Goal: Check status: Check status

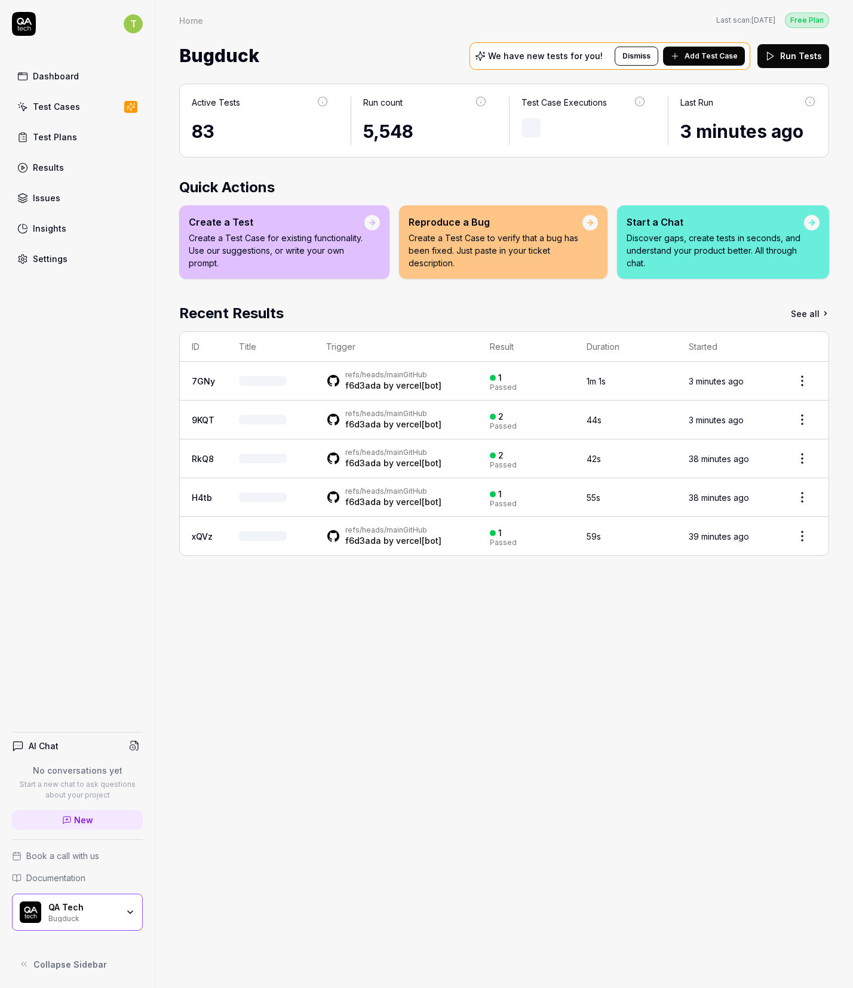
click at [98, 110] on link "Test Cases" at bounding box center [77, 106] width 131 height 23
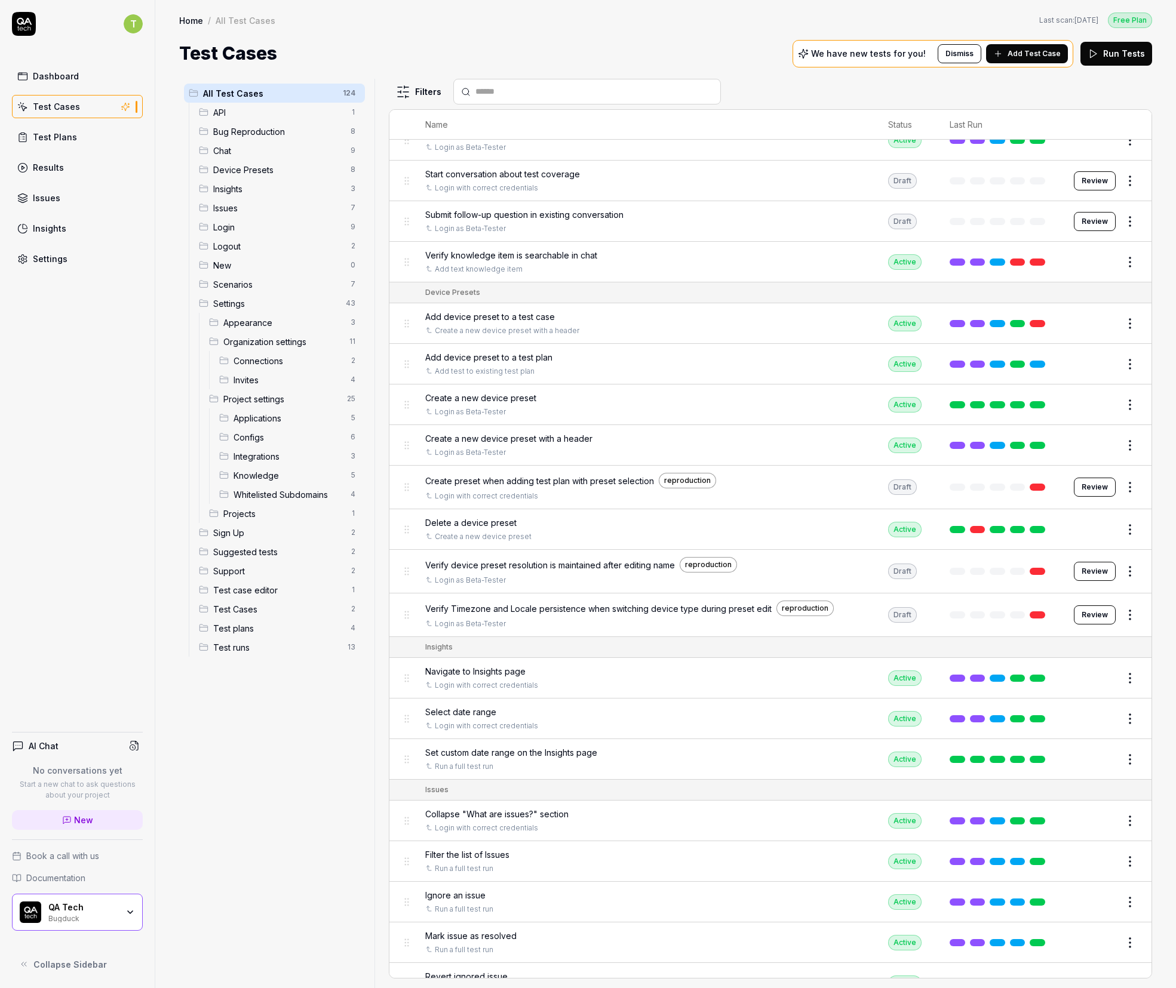
scroll to position [406, 0]
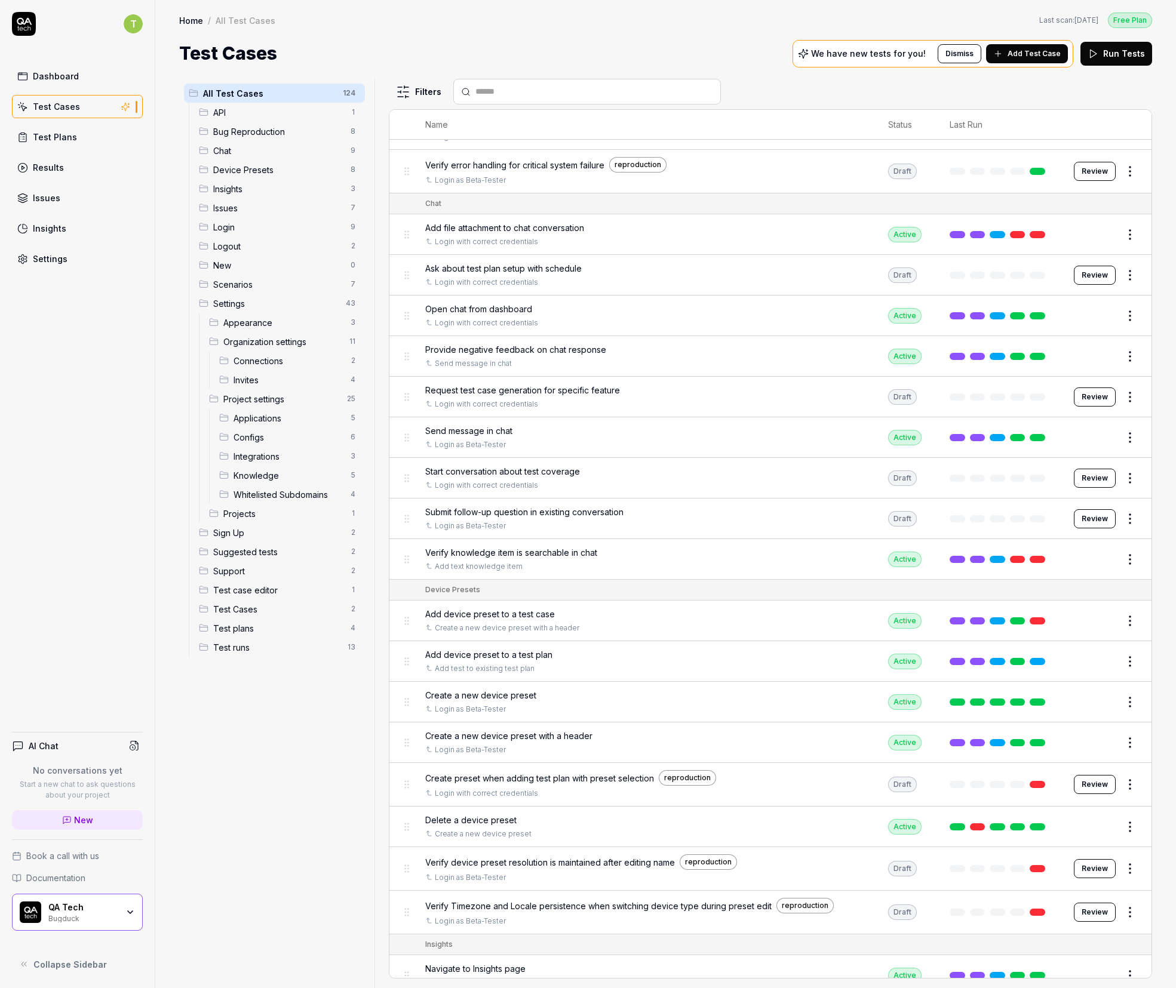
click at [47, 174] on link "Results" at bounding box center [77, 167] width 131 height 23
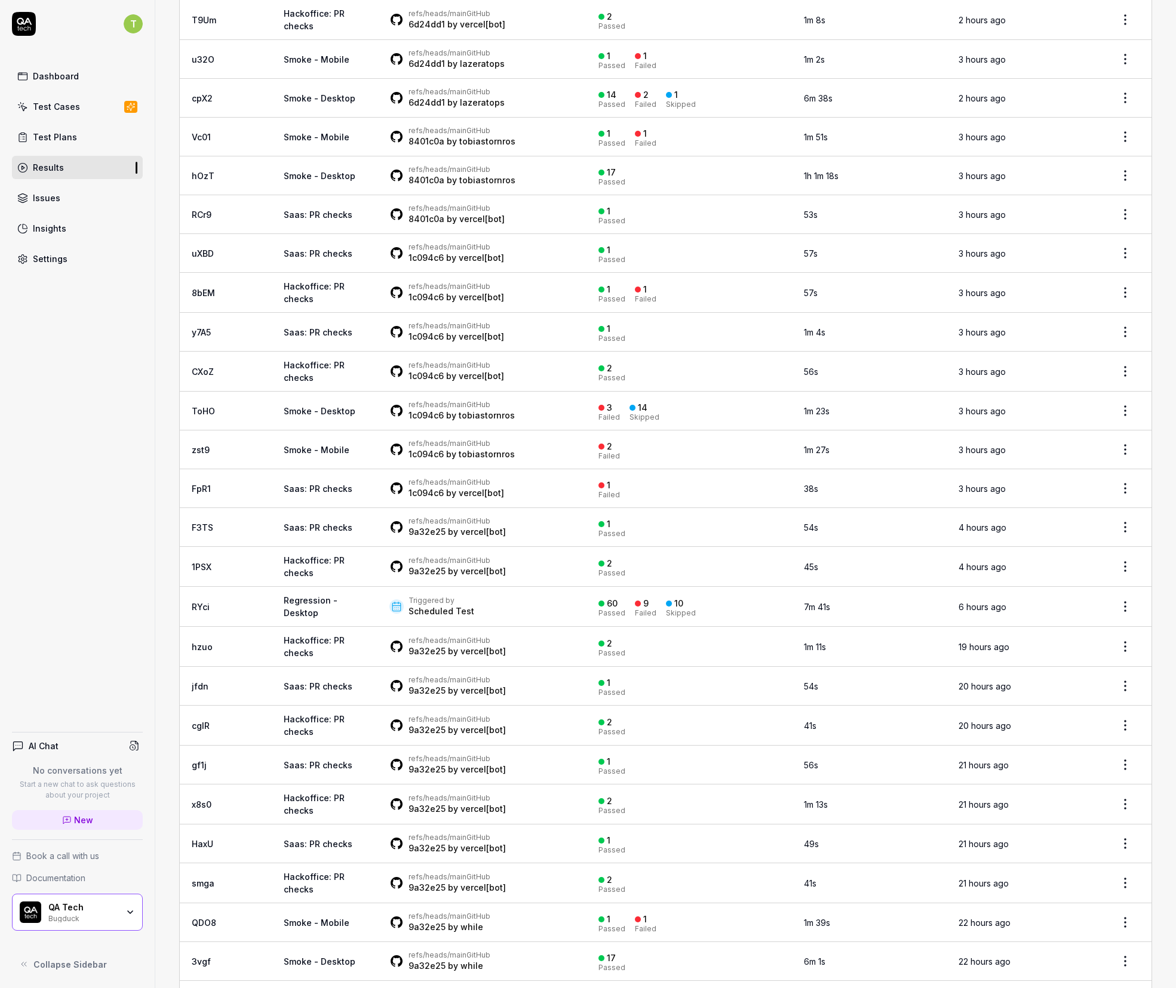
scroll to position [1048, 0]
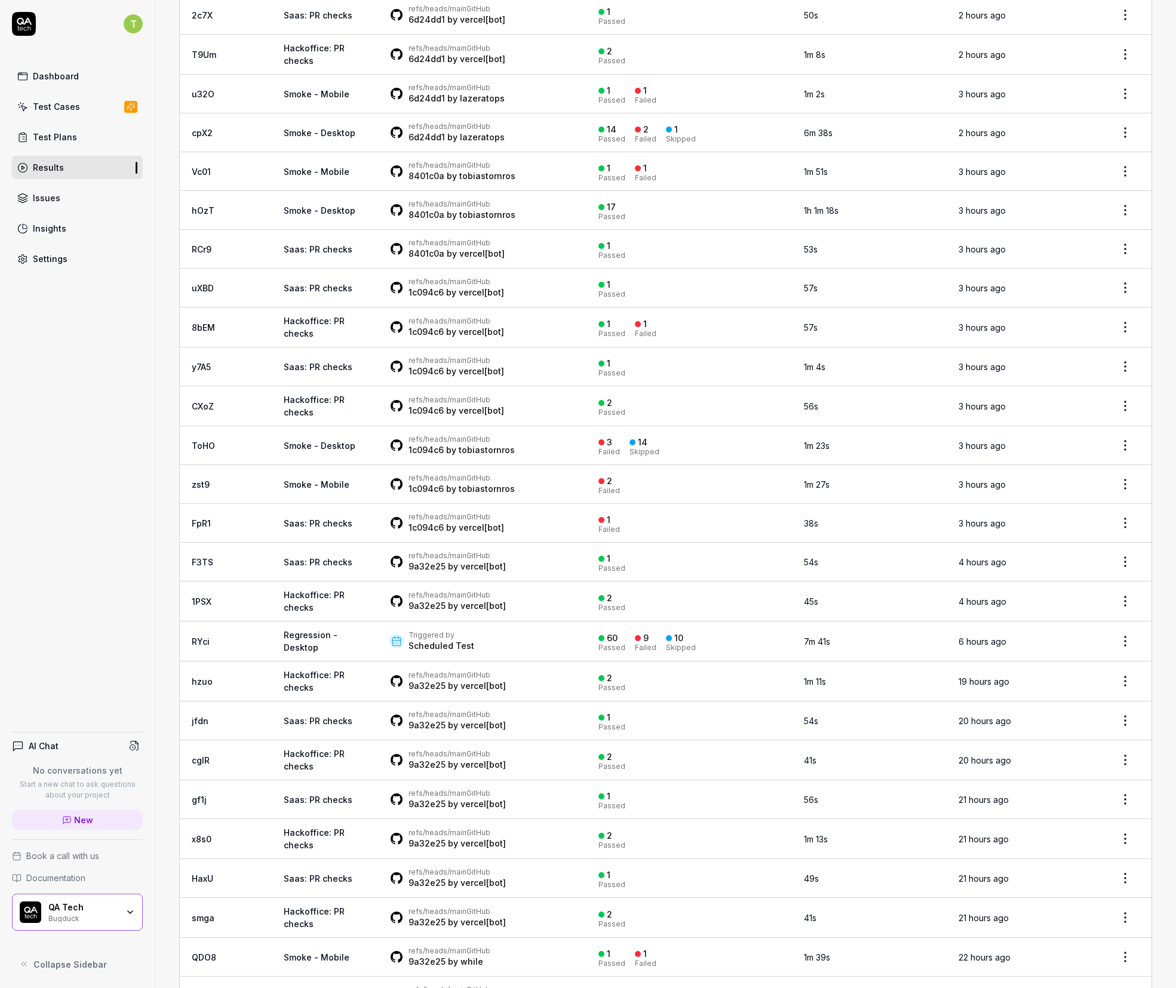
click at [200, 128] on link "cpX2" at bounding box center [202, 133] width 21 height 10
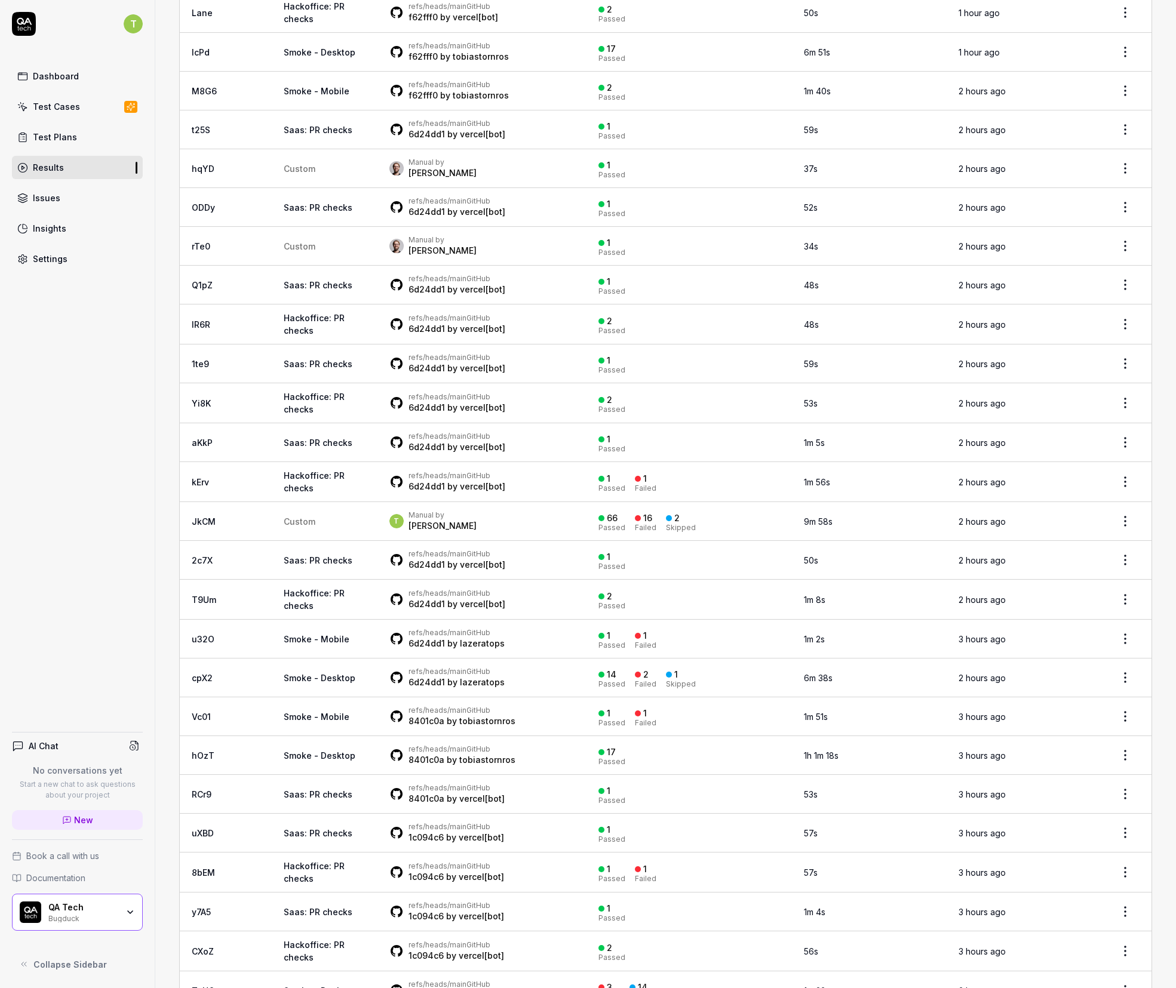
scroll to position [805, 0]
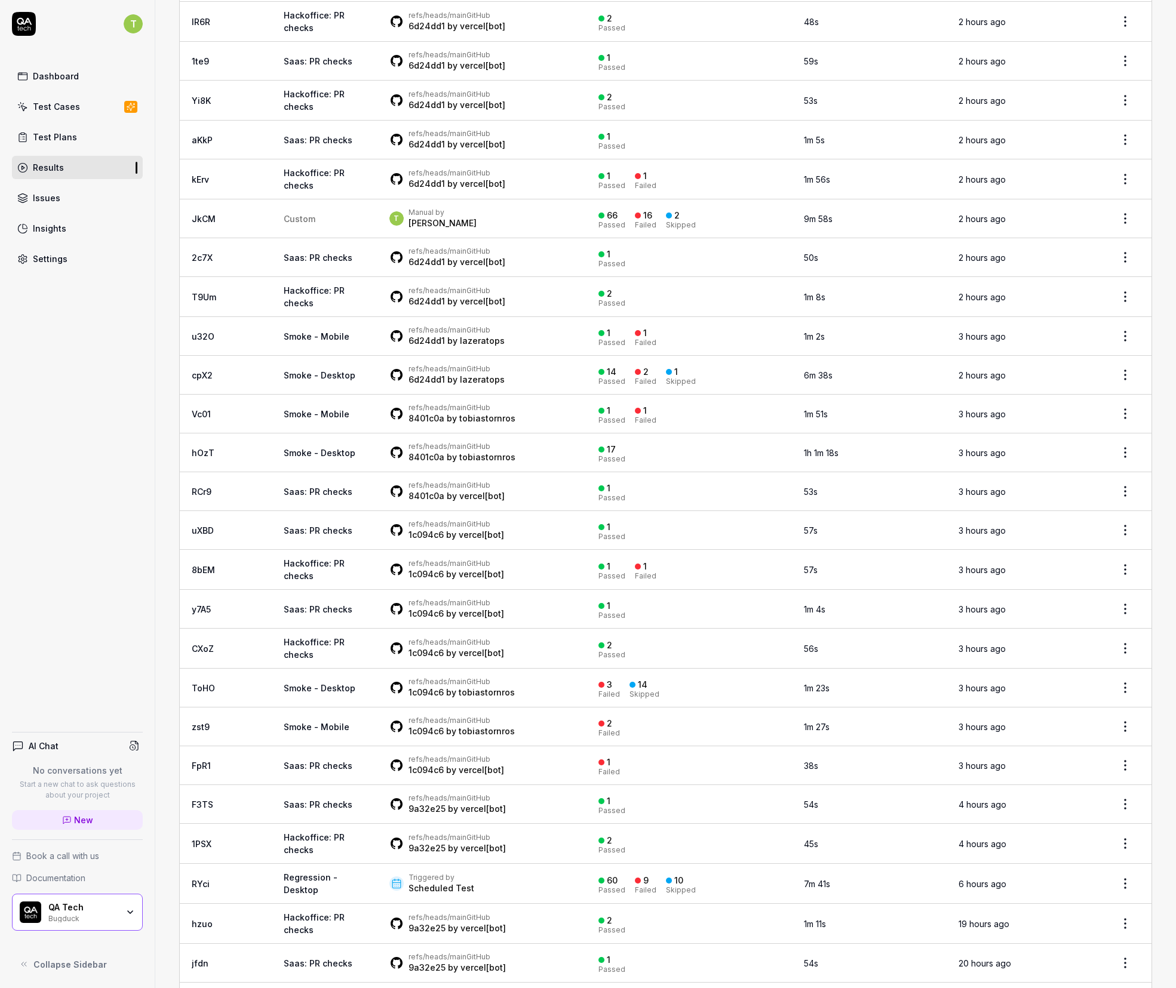
click at [214, 214] on link "JkCM" at bounding box center [204, 219] width 24 height 10
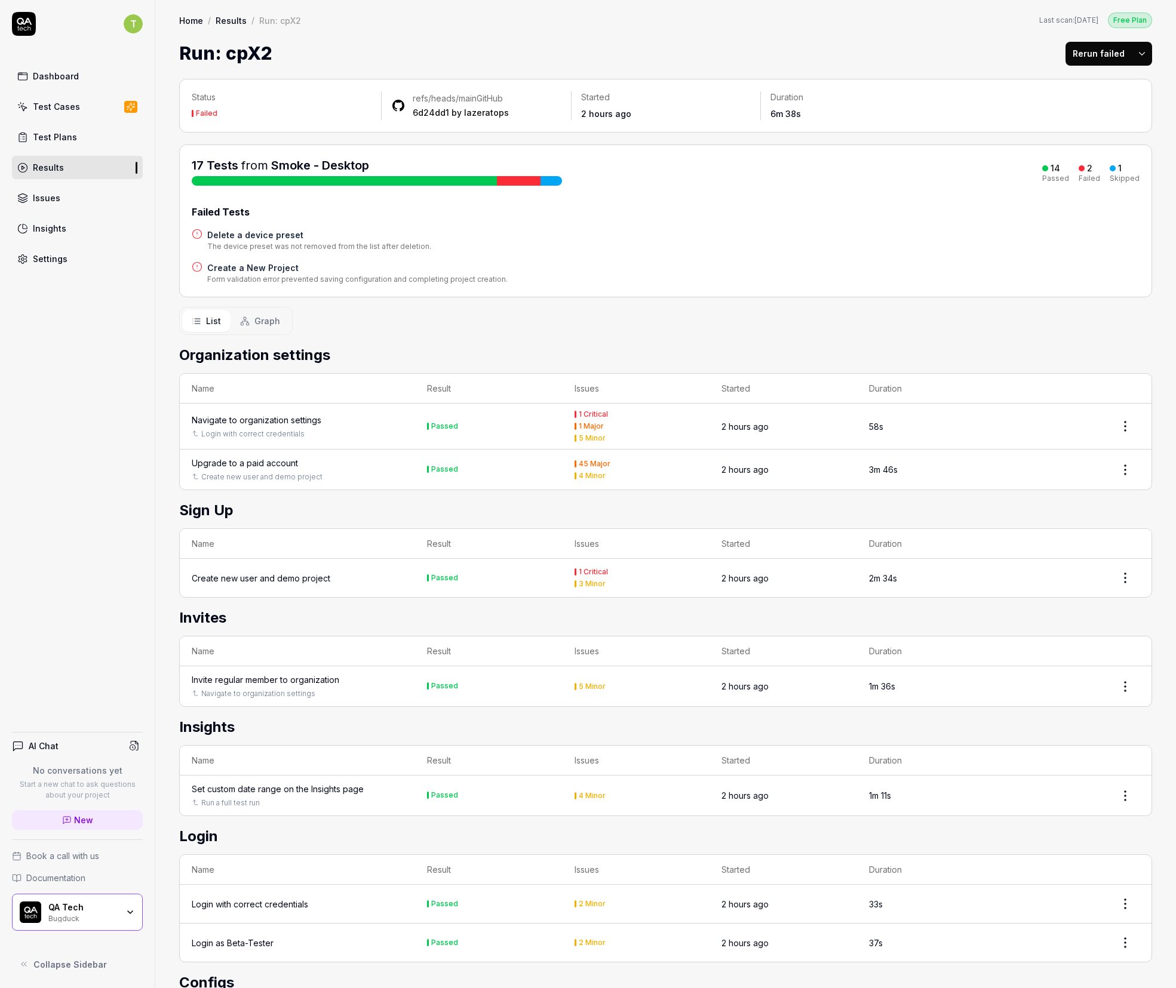
click at [586, 418] on div "1 Critical 1 Major 5 Minor" at bounding box center [636, 426] width 124 height 31
click at [580, 429] on div "1 Critical 1 Major 5 Minor" at bounding box center [636, 426] width 124 height 31
drag, startPoint x: 586, startPoint y: 422, endPoint x: 589, endPoint y: 433, distance: 11.3
click at [586, 423] on div "1 Major" at bounding box center [591, 426] width 25 height 7
click at [589, 435] on div "5 Minor" at bounding box center [592, 438] width 27 height 7
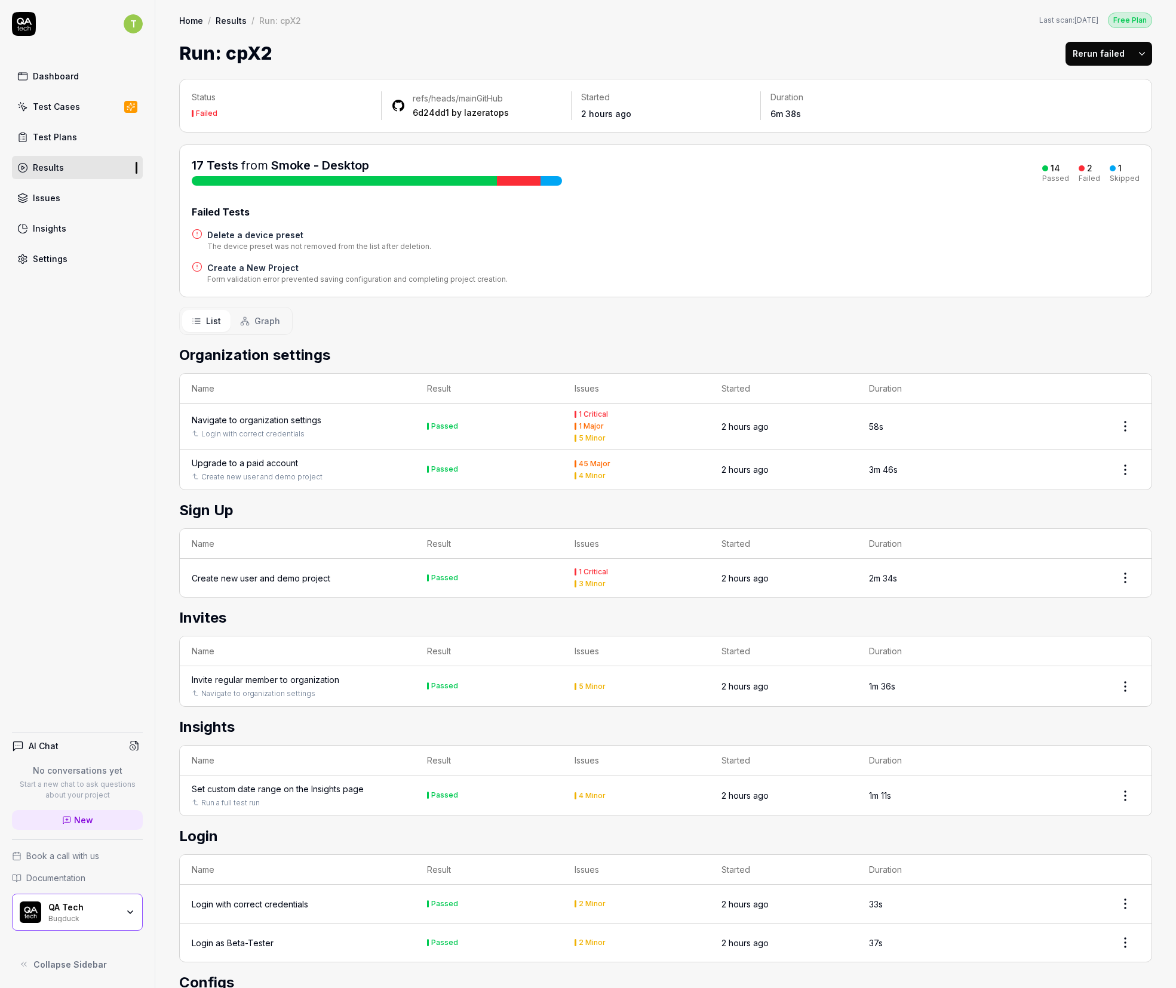
click at [585, 424] on div "1 Major" at bounding box center [591, 426] width 25 height 7
click at [246, 418] on div "Navigate to organization settings" at bounding box center [257, 420] width 130 height 13
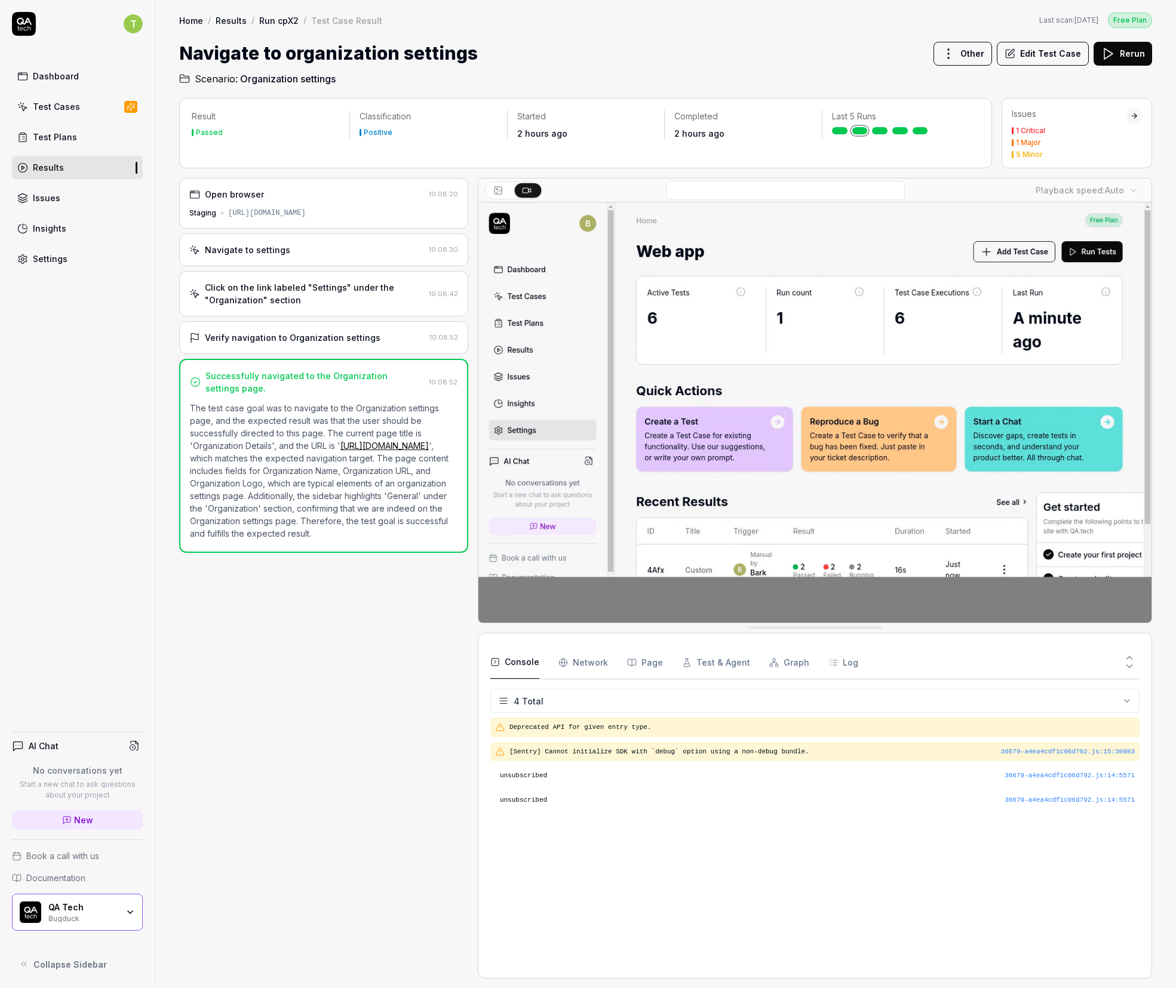
click at [852, 153] on div "5 Minor" at bounding box center [1068, 154] width 115 height 7
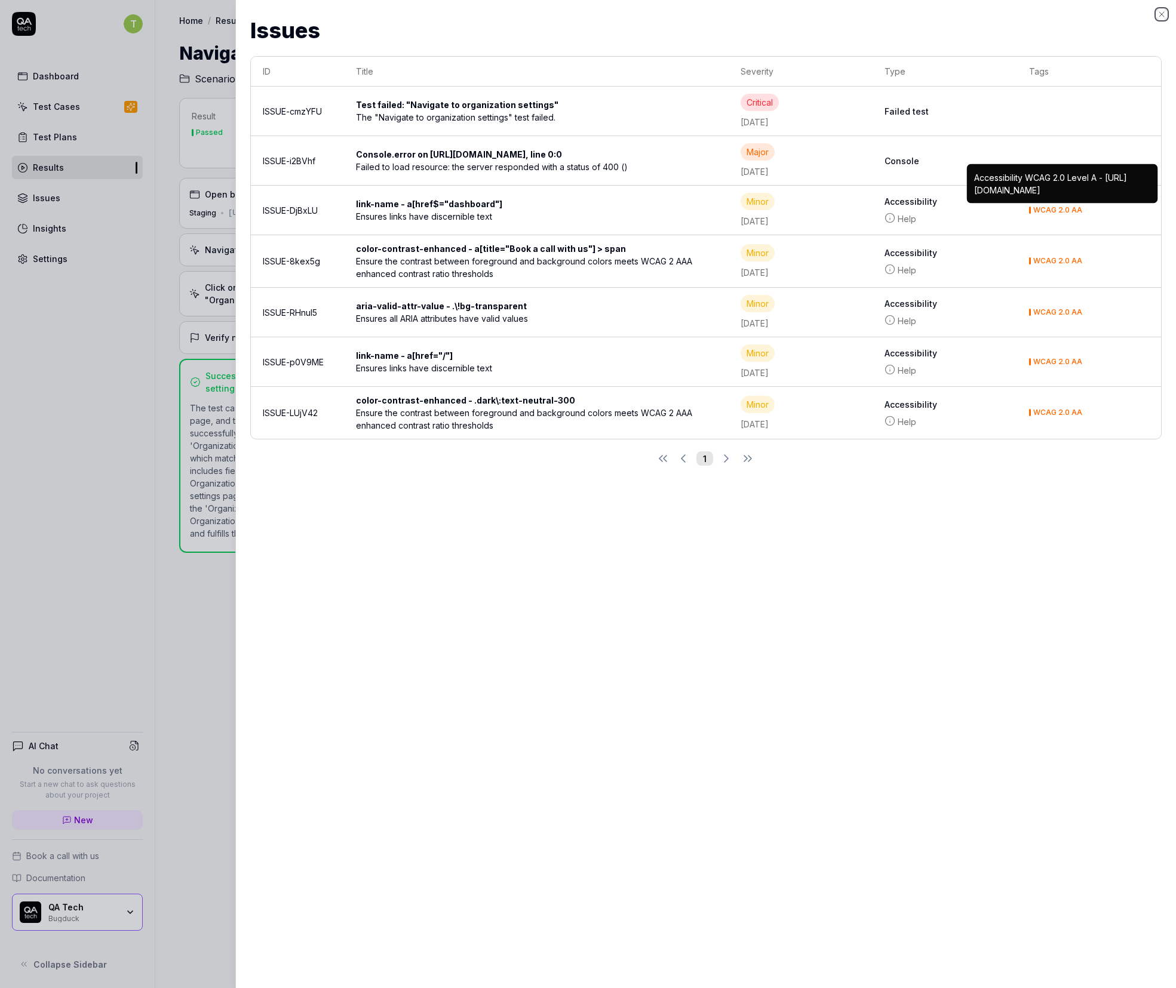
click at [852, 17] on icon "button" at bounding box center [1162, 15] width 10 height 10
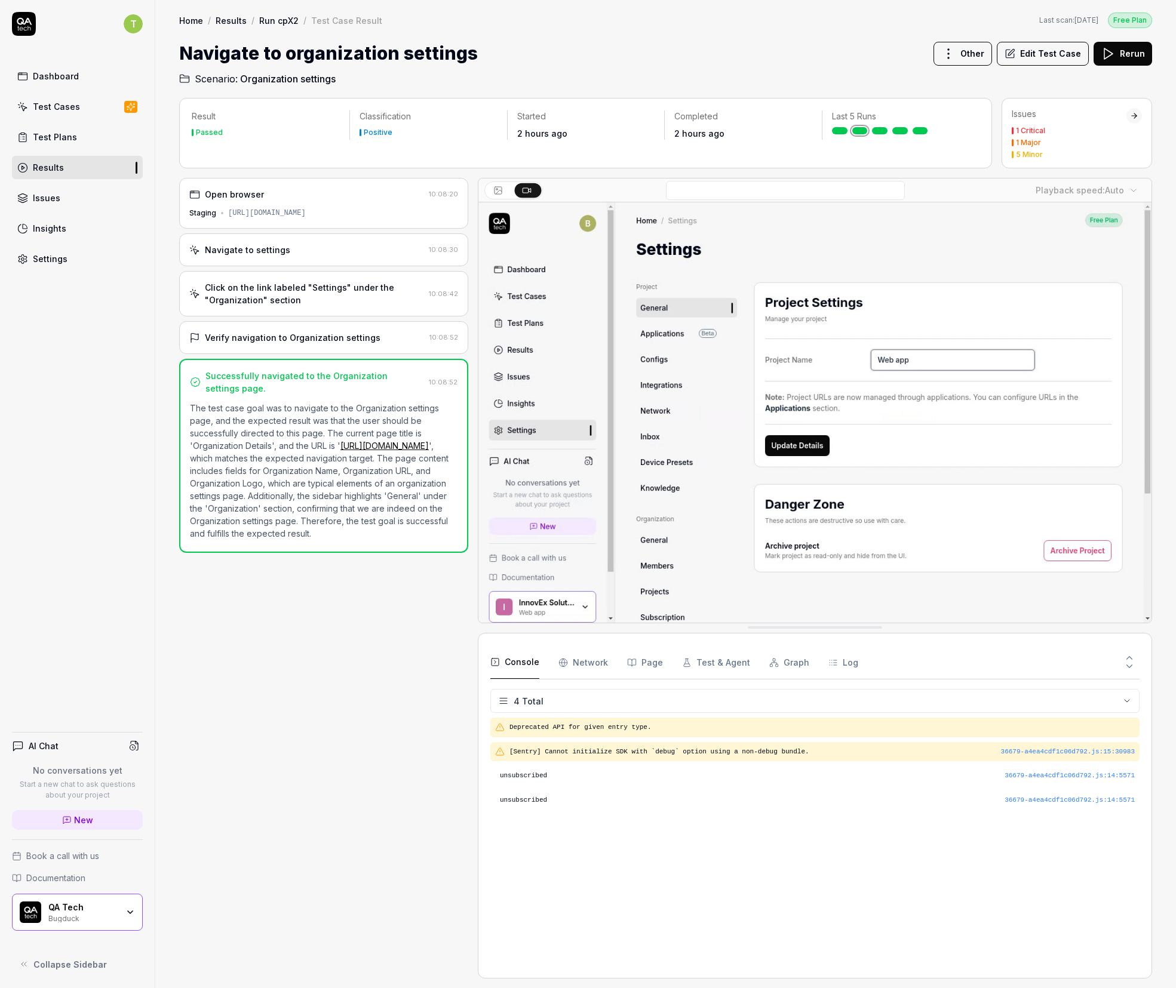
click at [314, 296] on div "Click on the link labeled "Settings" under the "Organization" section" at bounding box center [314, 293] width 219 height 25
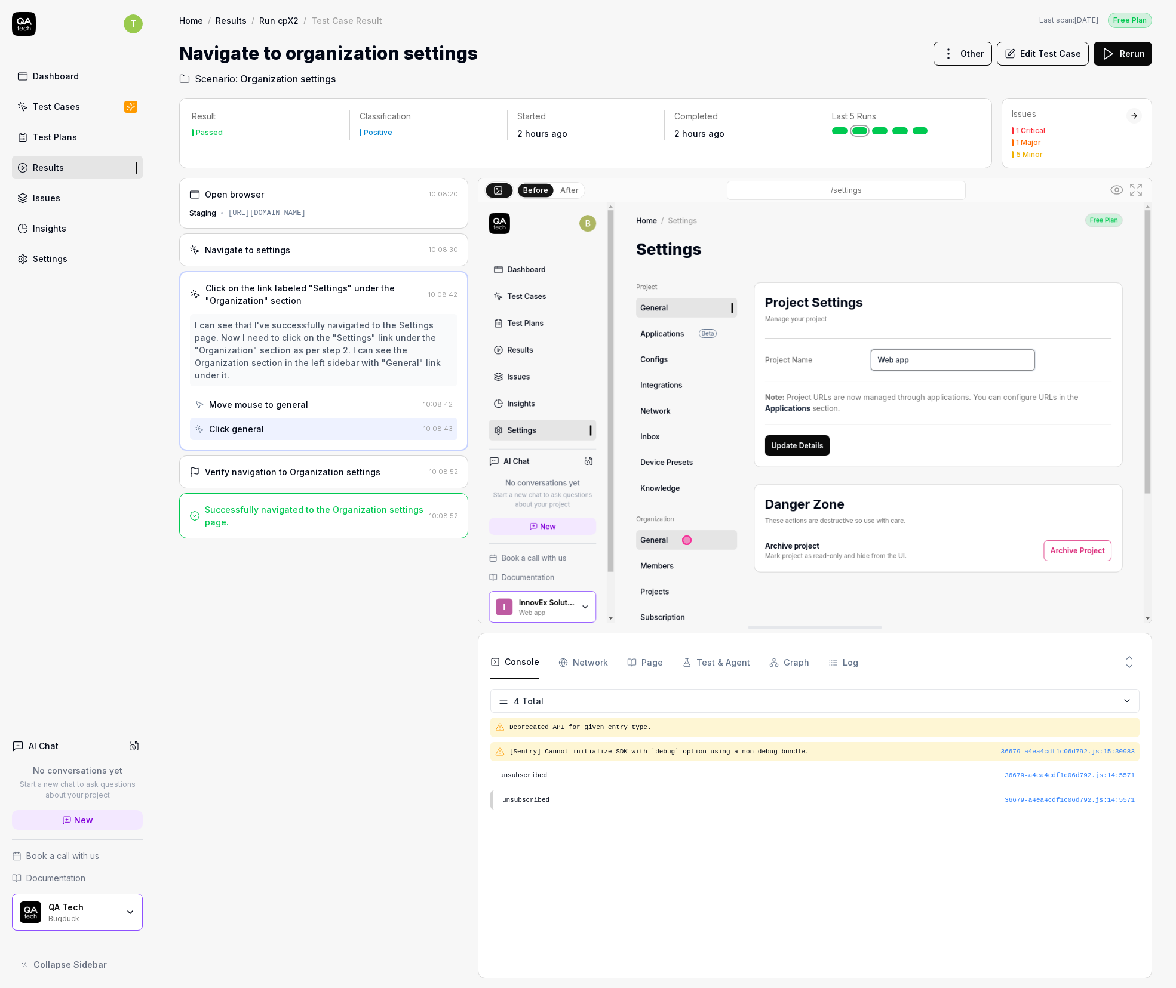
click at [345, 466] on div "Verify navigation to Organization settings" at bounding box center [293, 472] width 176 height 13
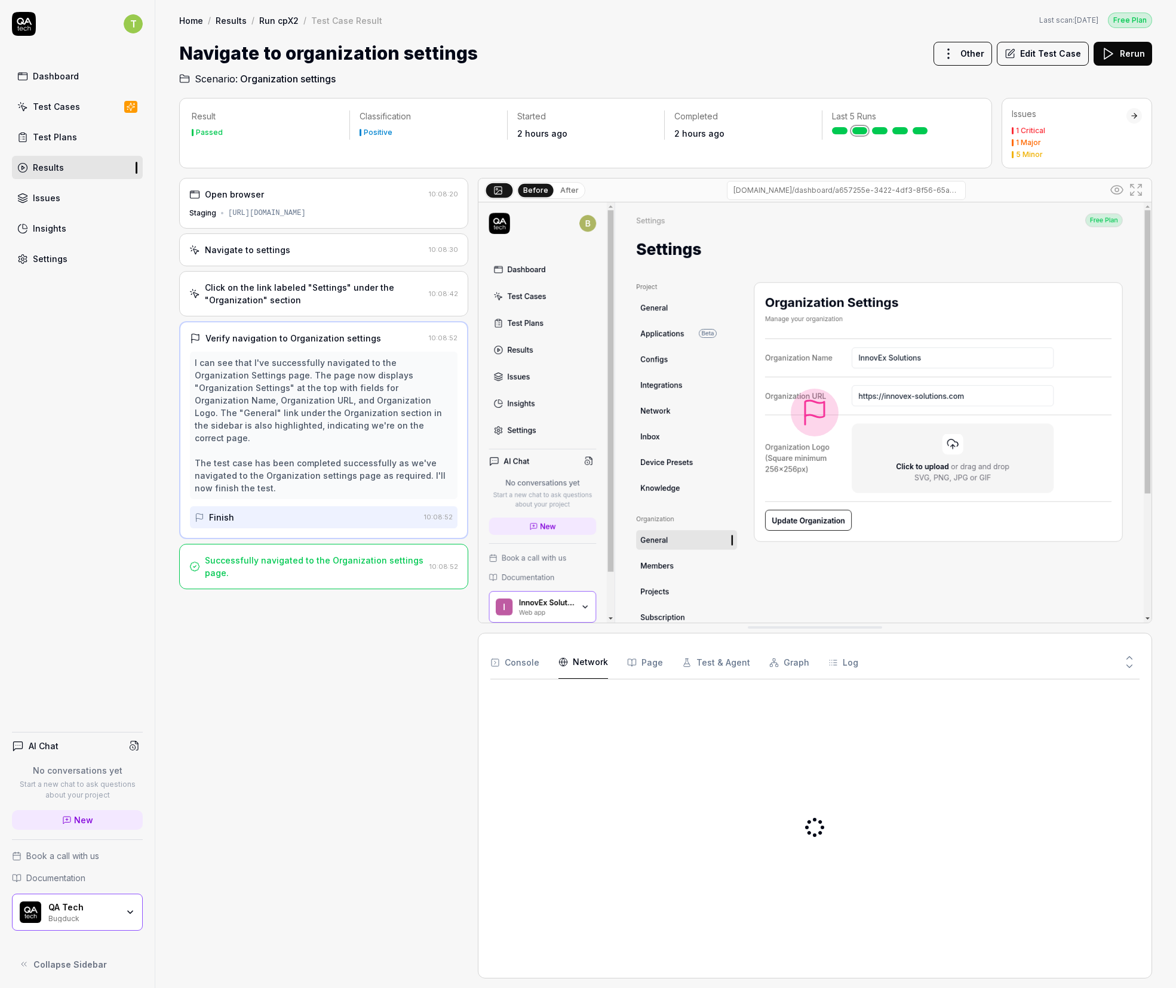
click at [580, 665] on Requests "Network" at bounding box center [583, 662] width 50 height 33
click at [519, 666] on button "Console" at bounding box center [514, 662] width 49 height 33
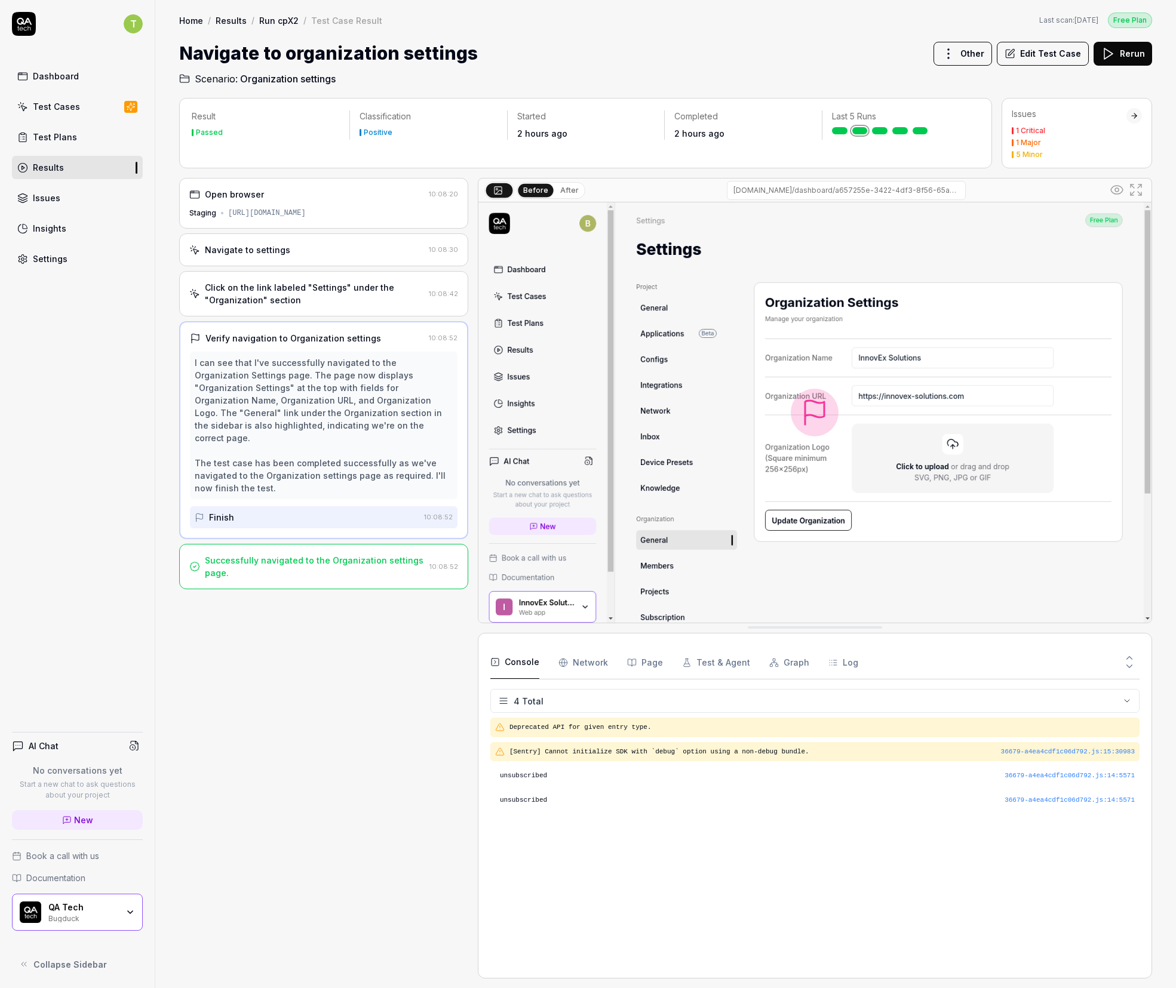
click at [278, 17] on link "Run cpX2" at bounding box center [278, 20] width 39 height 12
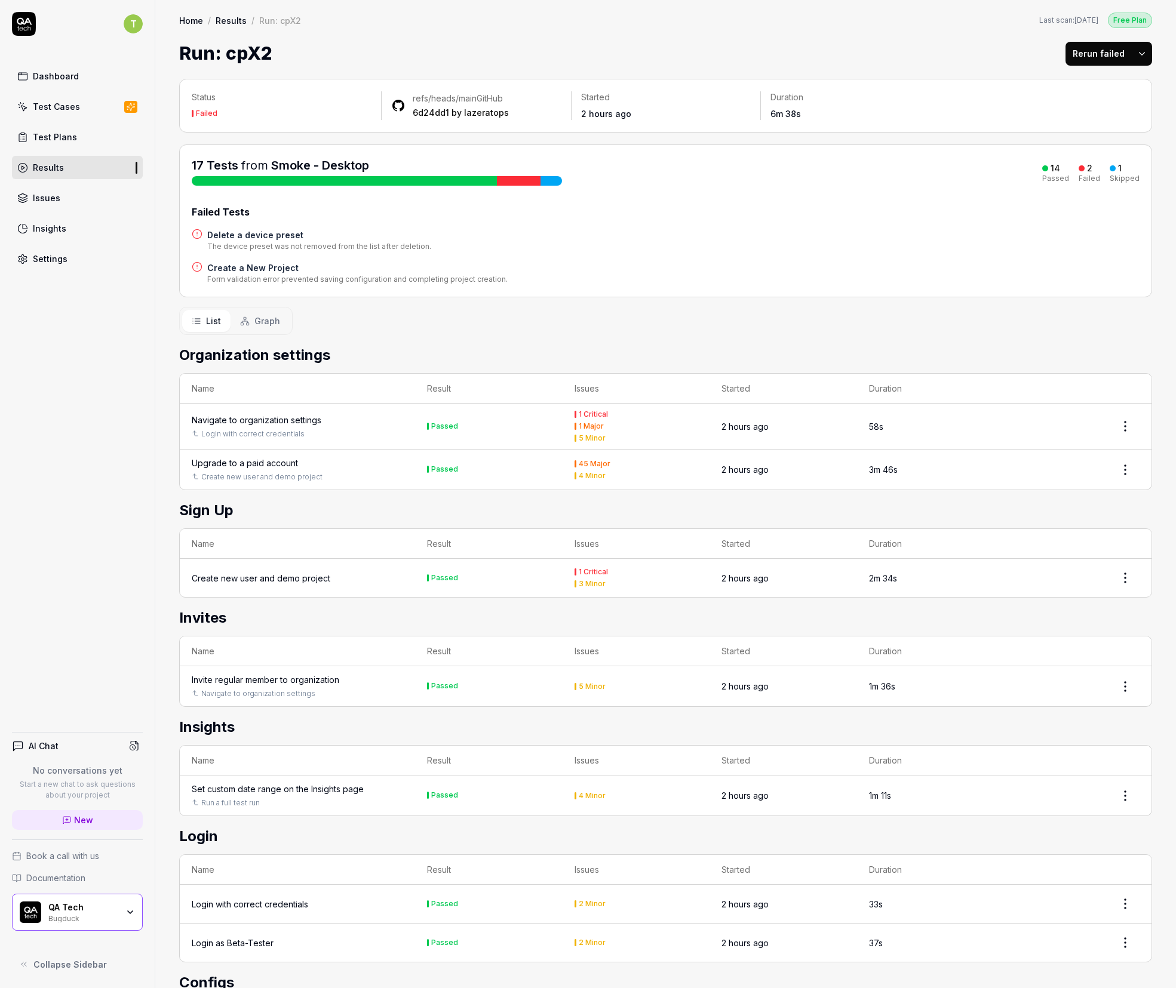
click at [273, 416] on div "Navigate to organization settings" at bounding box center [257, 420] width 130 height 13
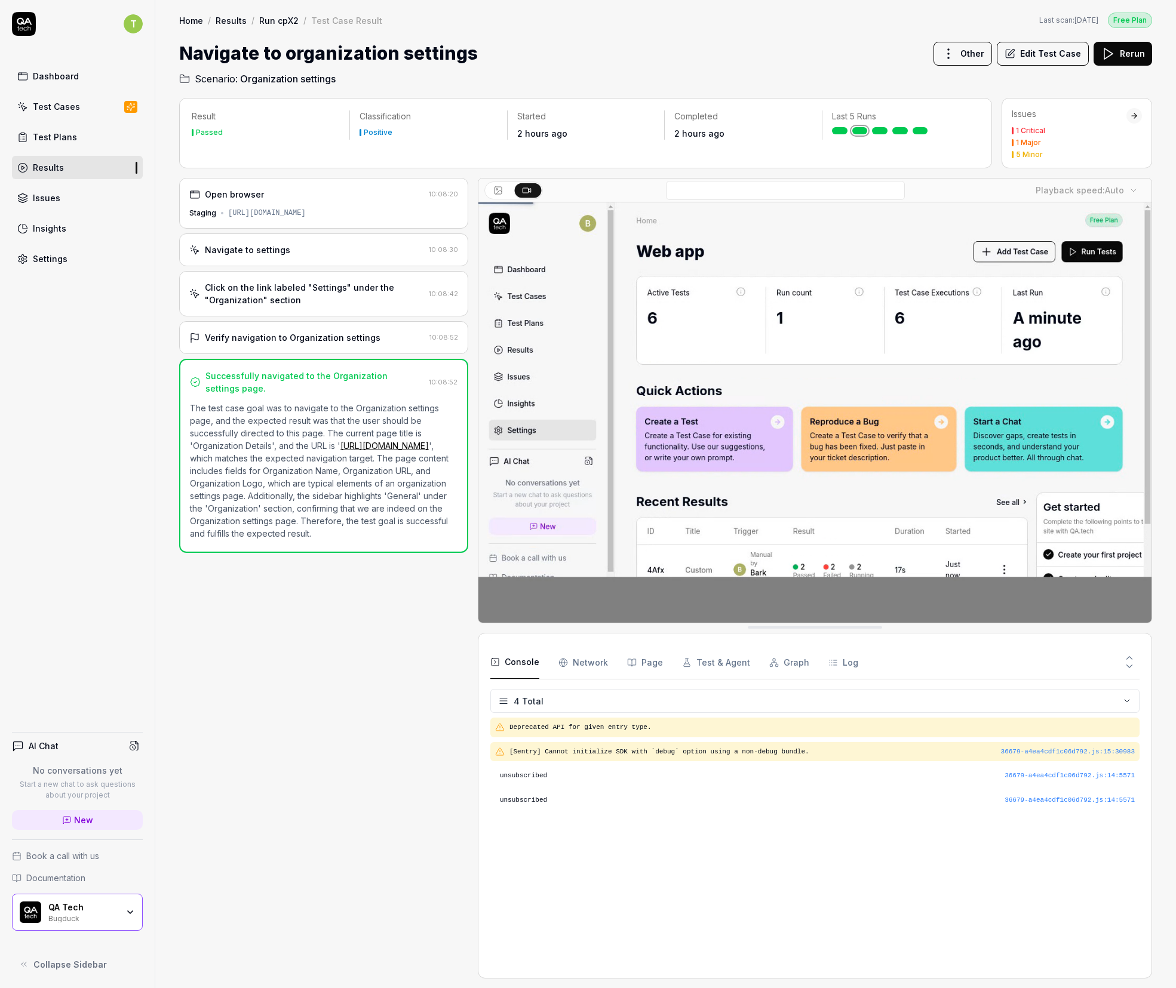
click at [272, 17] on link "Run cpX2" at bounding box center [278, 20] width 39 height 12
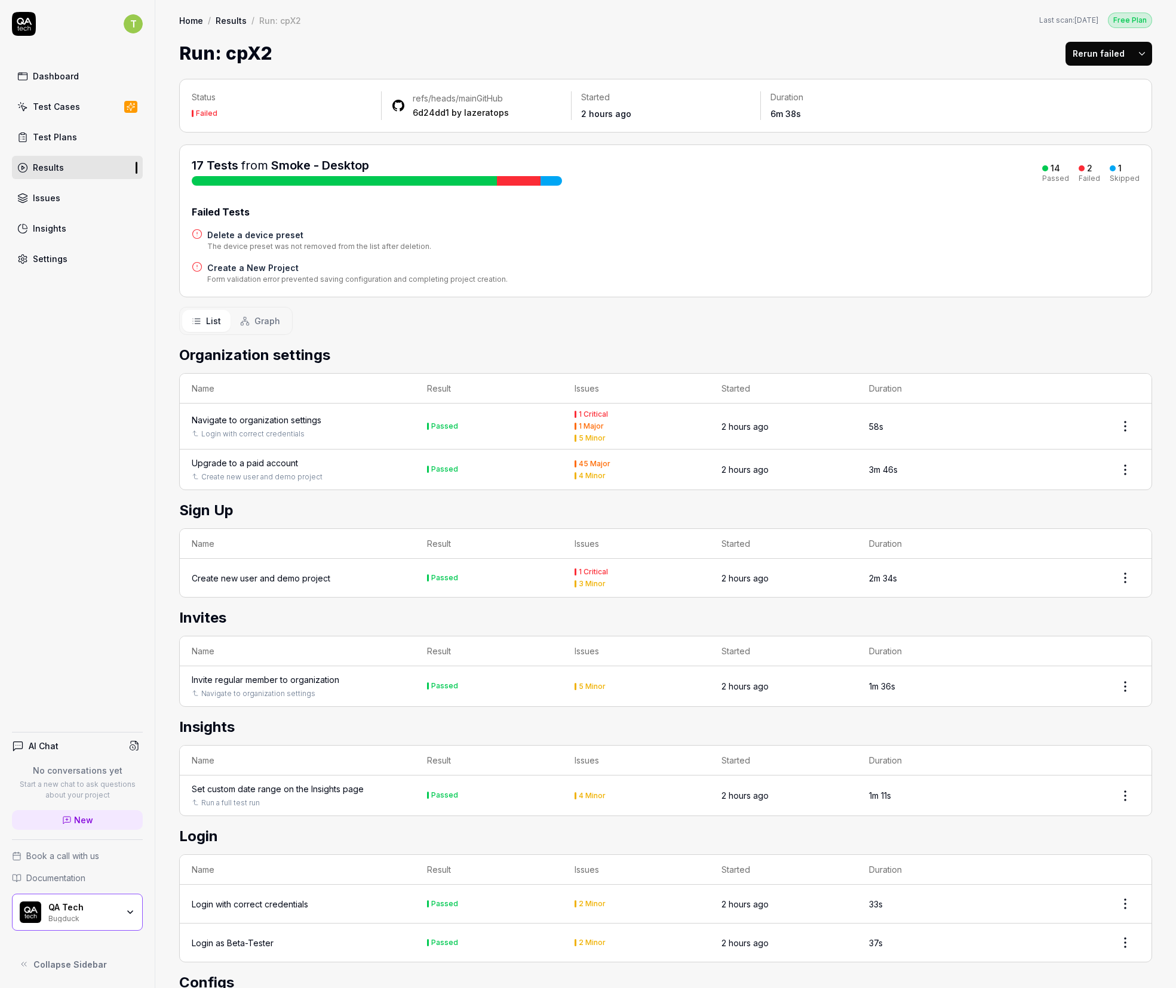
drag, startPoint x: 572, startPoint y: 472, endPoint x: 622, endPoint y: 487, distance: 52.5
drag, startPoint x: 620, startPoint y: 496, endPoint x: 403, endPoint y: 392, distance: 240.6
drag, startPoint x: 454, startPoint y: 424, endPoint x: 438, endPoint y: 422, distance: 16.3
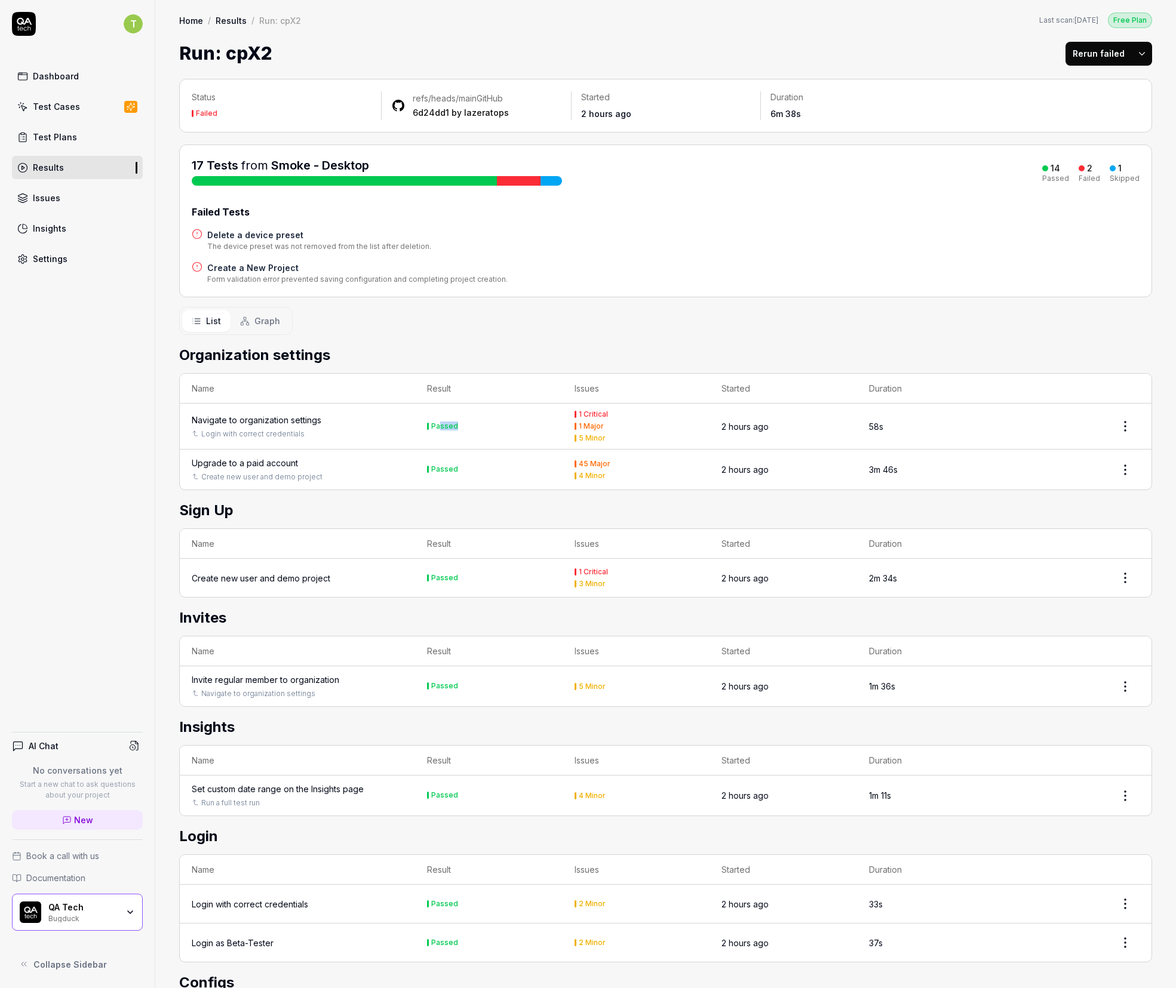
click at [438, 422] on td "Passed" at bounding box center [488, 427] width 147 height 46
click at [437, 423] on div "Passed" at bounding box center [444, 426] width 27 height 7
click at [437, 362] on h2 "Organization settings" at bounding box center [665, 355] width 973 height 21
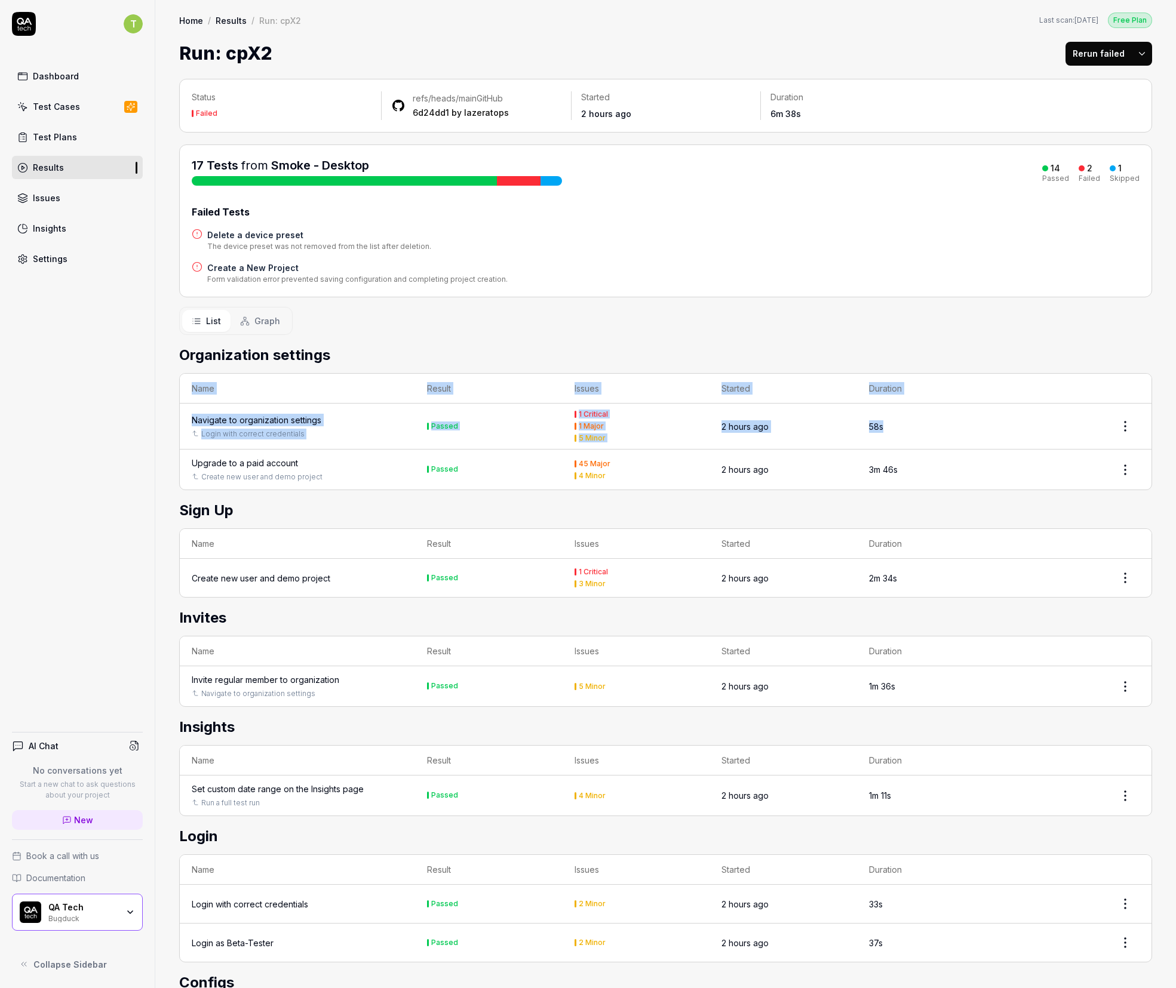
drag, startPoint x: 183, startPoint y: 370, endPoint x: 887, endPoint y: 330, distance: 704.5
click at [852, 327] on div "List Graph" at bounding box center [665, 321] width 973 height 28
click at [272, 321] on span "Graph" at bounding box center [267, 321] width 26 height 13
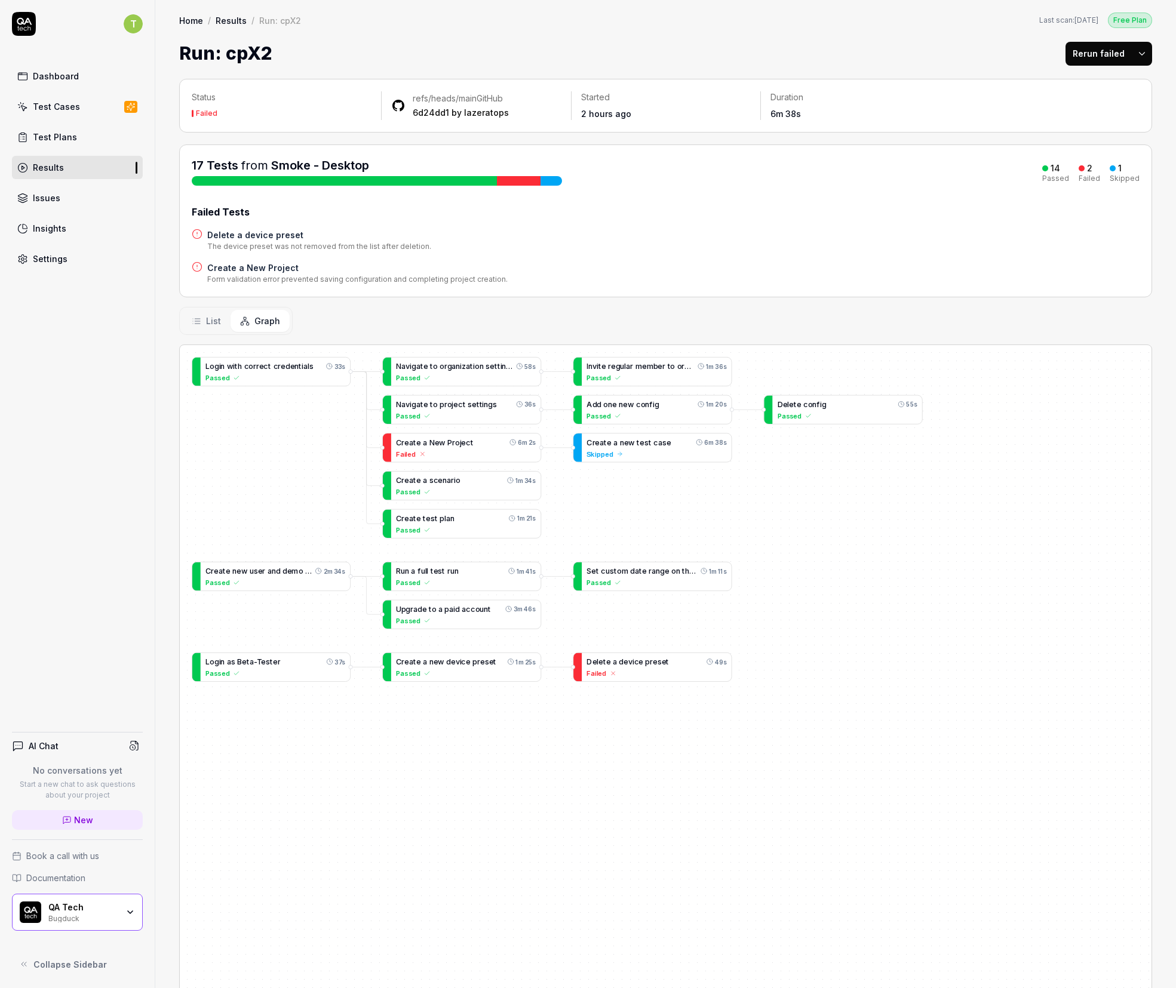
click at [215, 315] on span "List" at bounding box center [213, 321] width 15 height 13
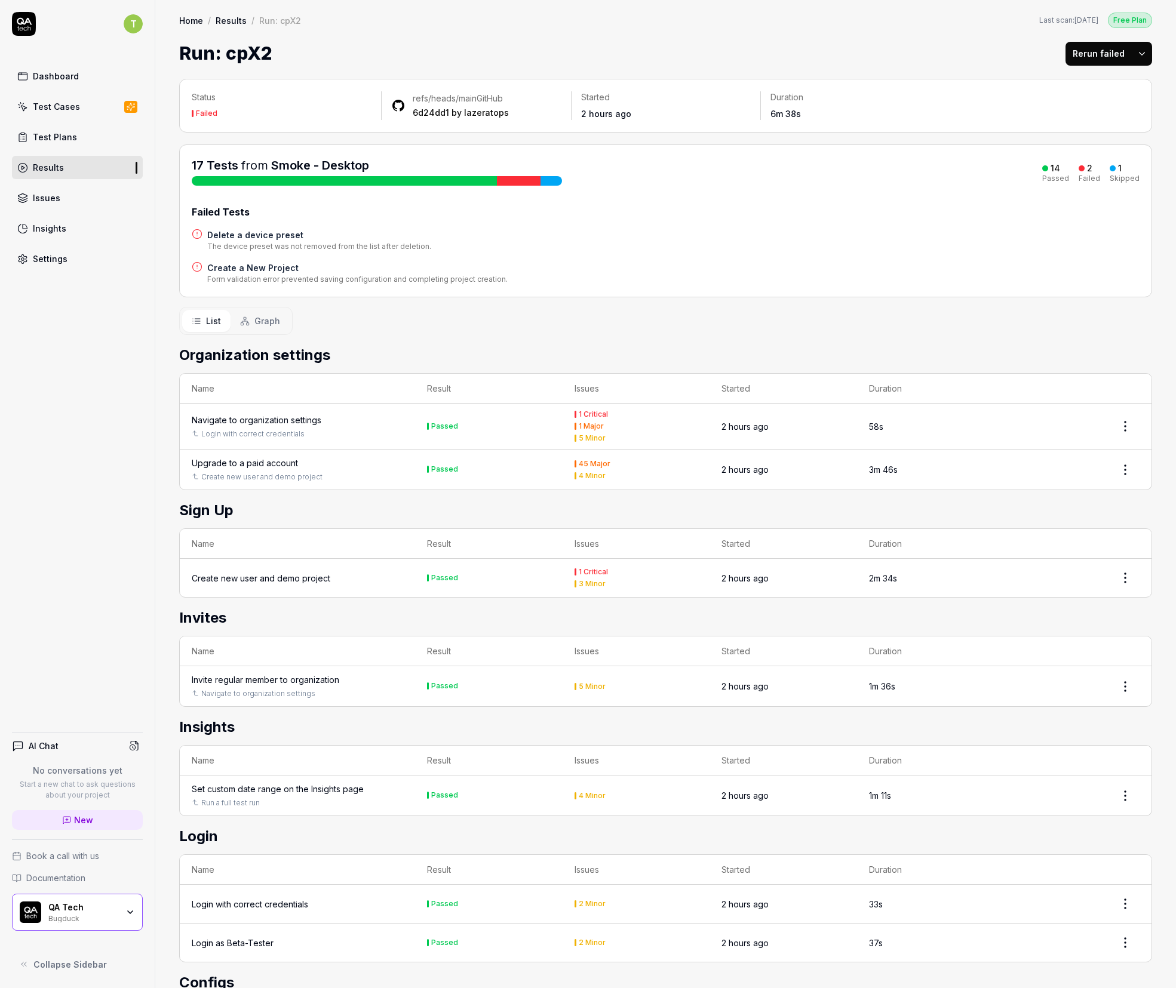
click at [255, 322] on span "Graph" at bounding box center [267, 321] width 26 height 13
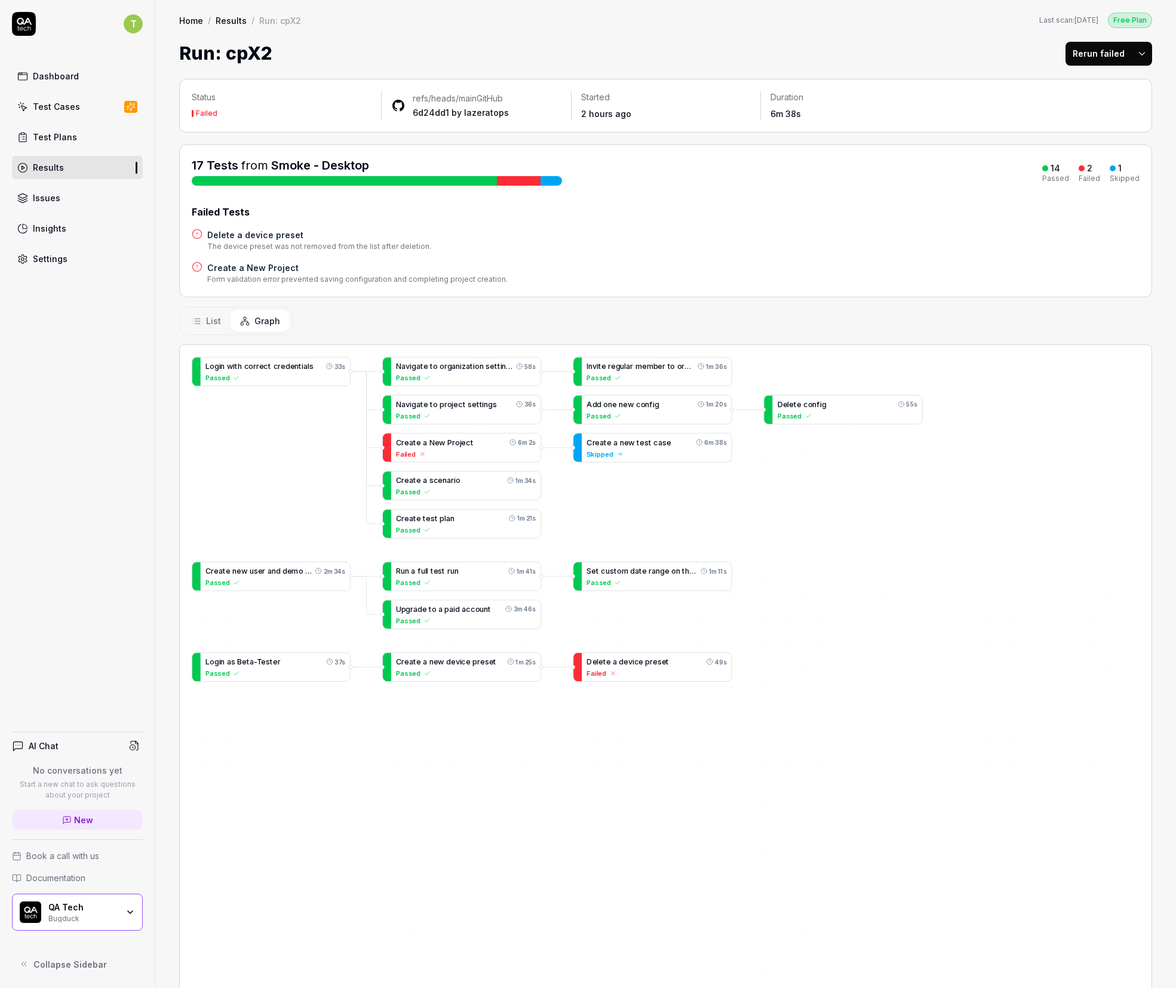
click at [217, 331] on div "List Graph" at bounding box center [235, 321] width 113 height 28
click at [222, 326] on button "List" at bounding box center [206, 321] width 48 height 22
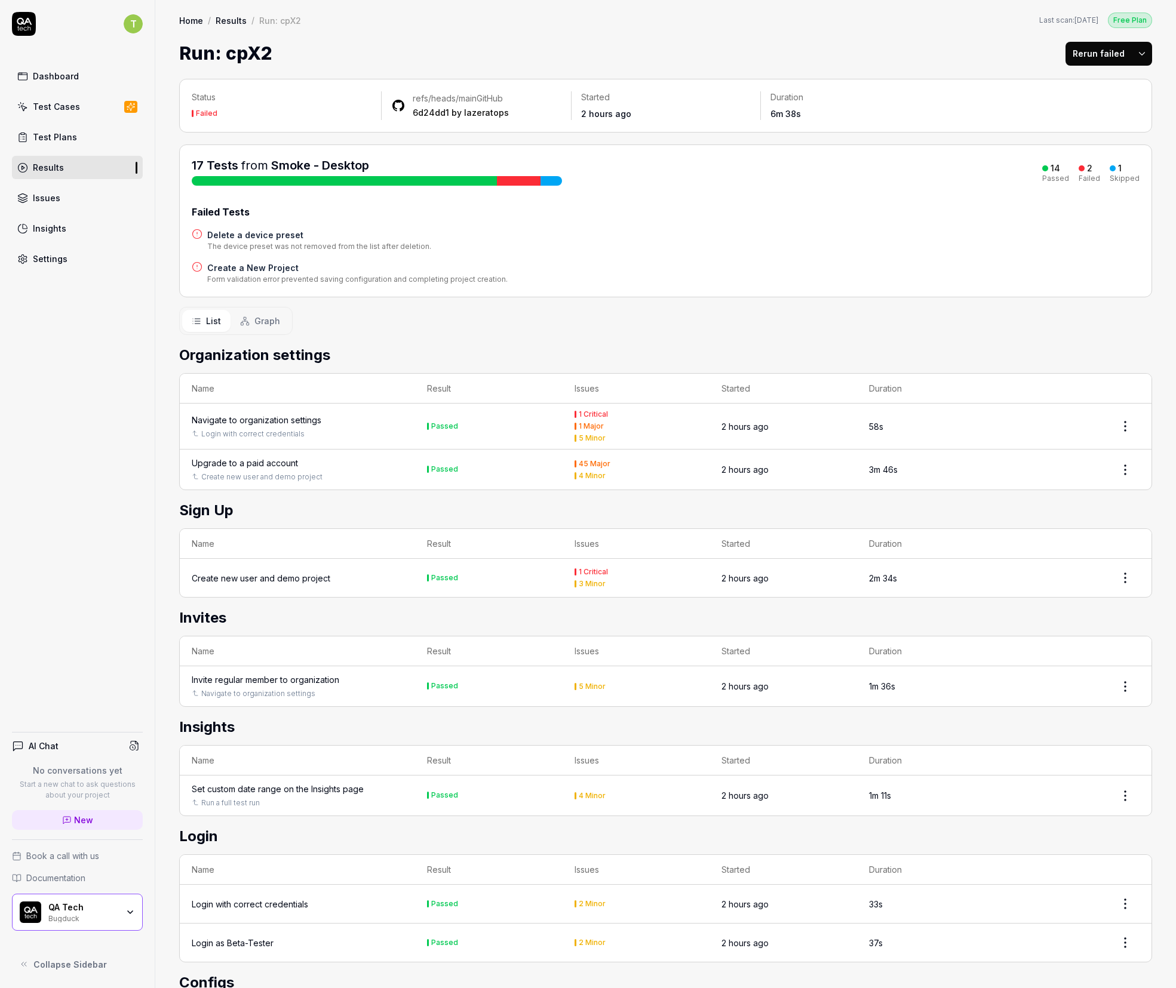
click at [258, 321] on span "Graph" at bounding box center [267, 321] width 26 height 13
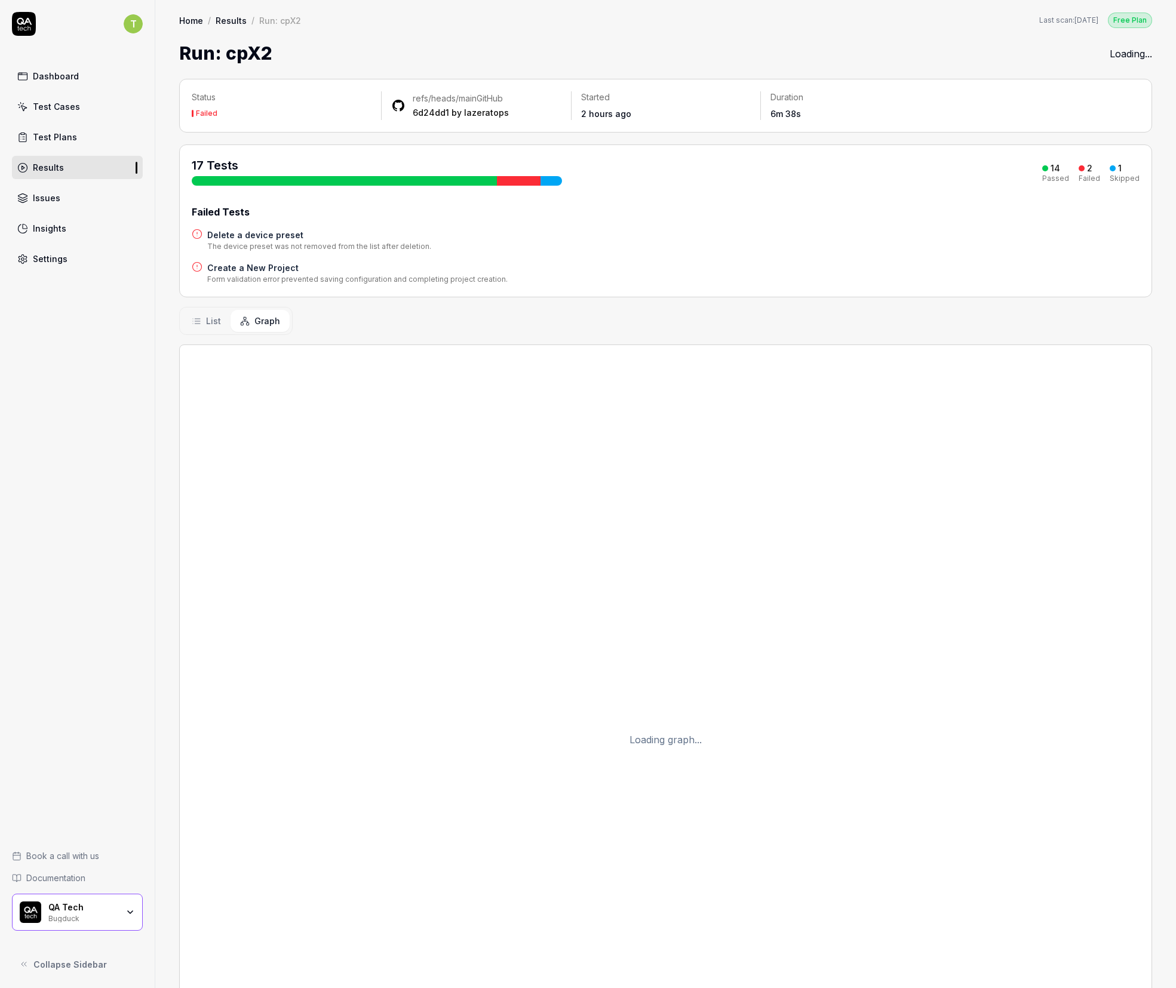
click at [269, 322] on span "Graph" at bounding box center [267, 321] width 26 height 13
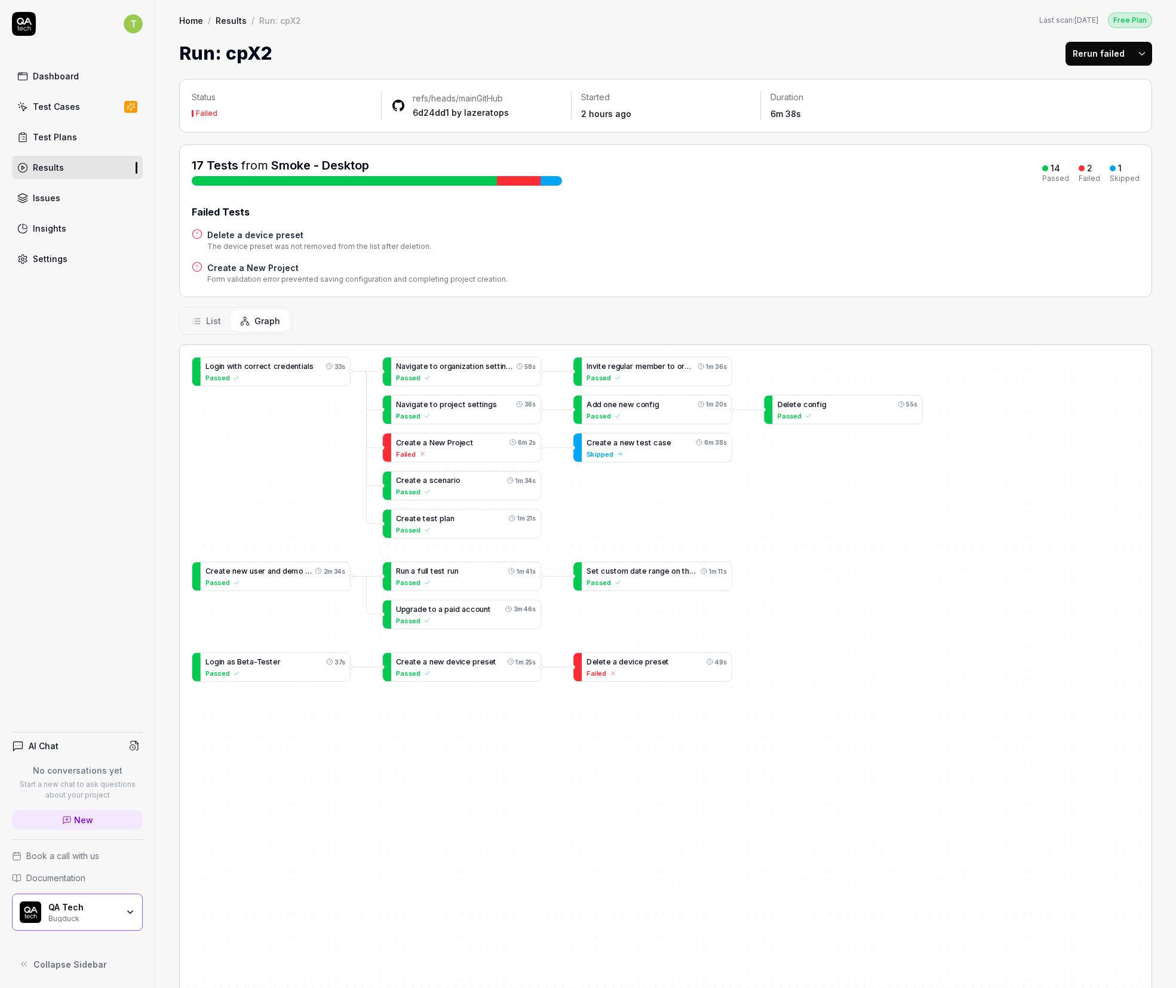
click at [211, 318] on span "List" at bounding box center [213, 321] width 15 height 13
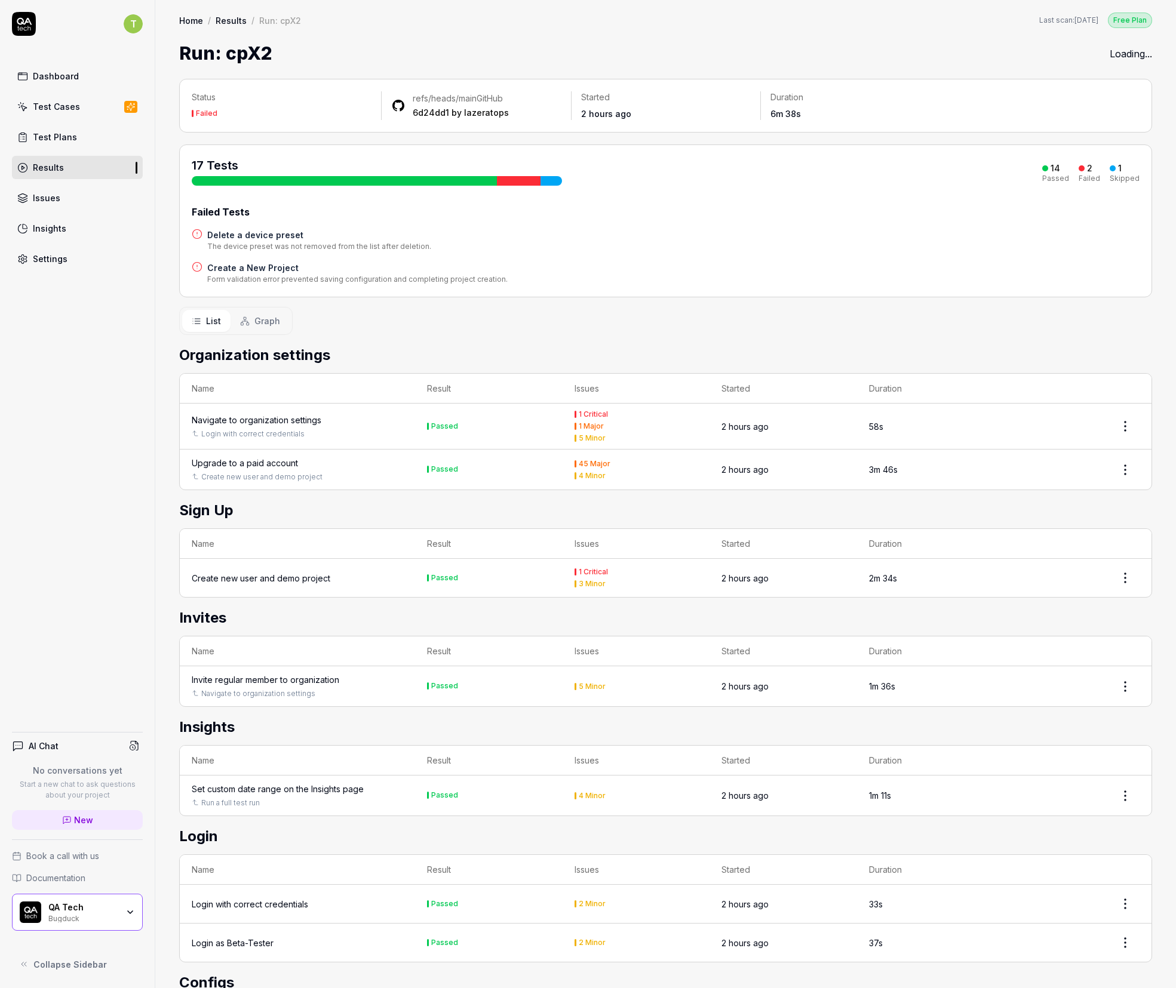
click at [261, 322] on span "Graph" at bounding box center [267, 321] width 26 height 13
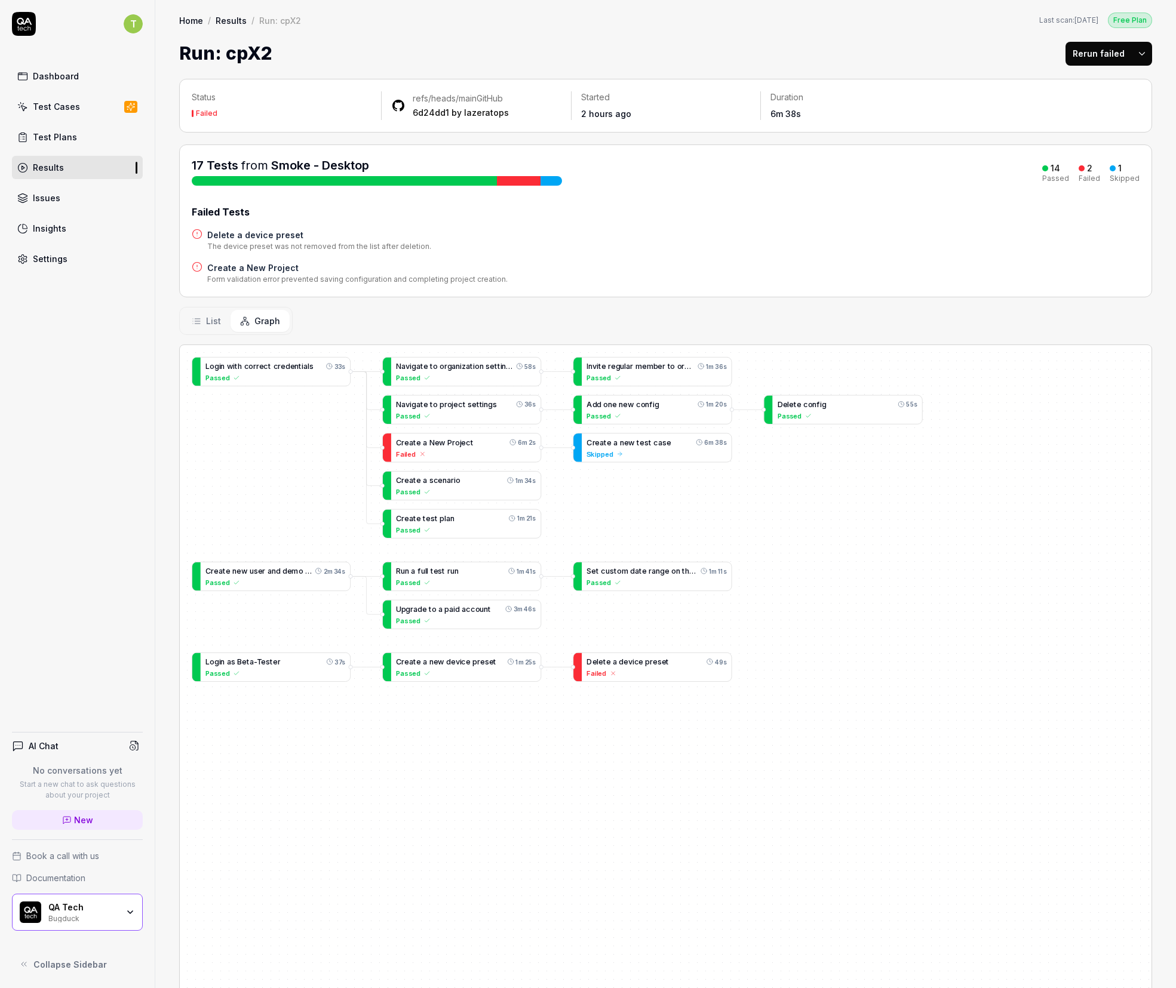
click at [366, 47] on div "Run: cpX2 Rerun failed" at bounding box center [665, 53] width 973 height 27
click at [50, 86] on link "Dashboard" at bounding box center [77, 75] width 131 height 23
